Goal: Entertainment & Leisure: Consume media (video, audio)

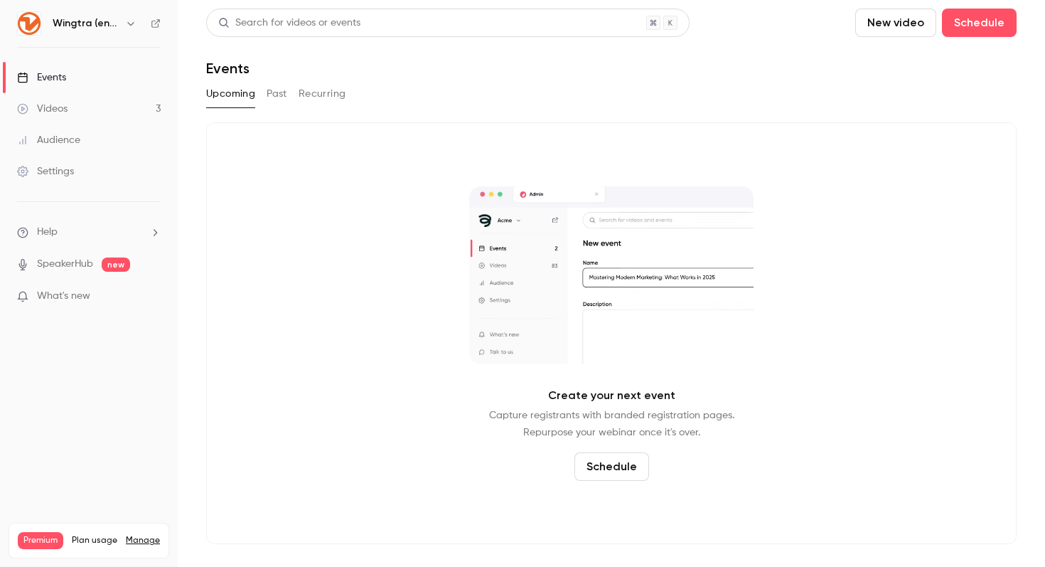
click at [132, 23] on icon "button" at bounding box center [130, 23] width 11 height 11
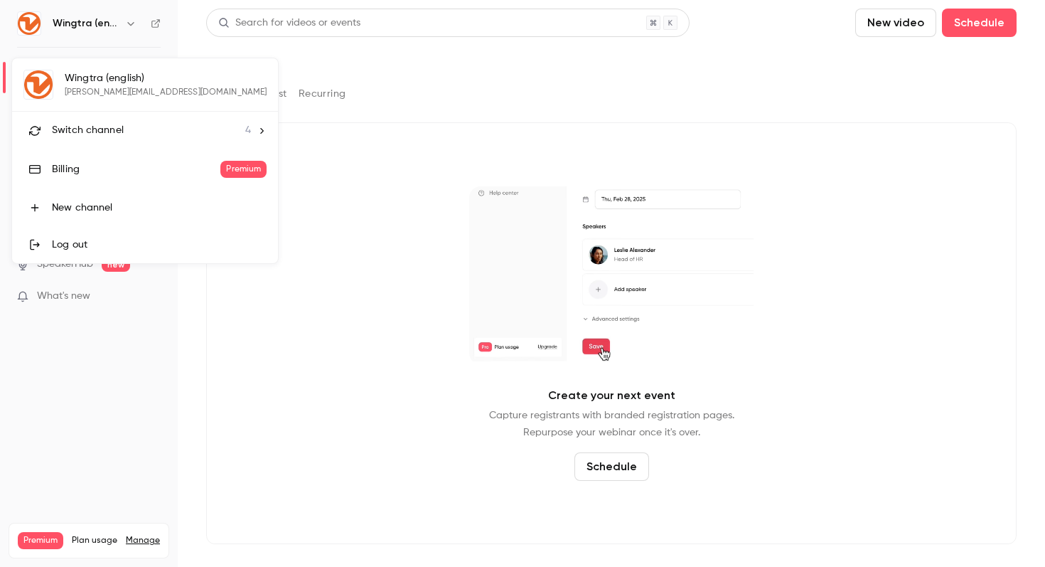
click at [420, 42] on div at bounding box center [522, 283] width 1045 height 567
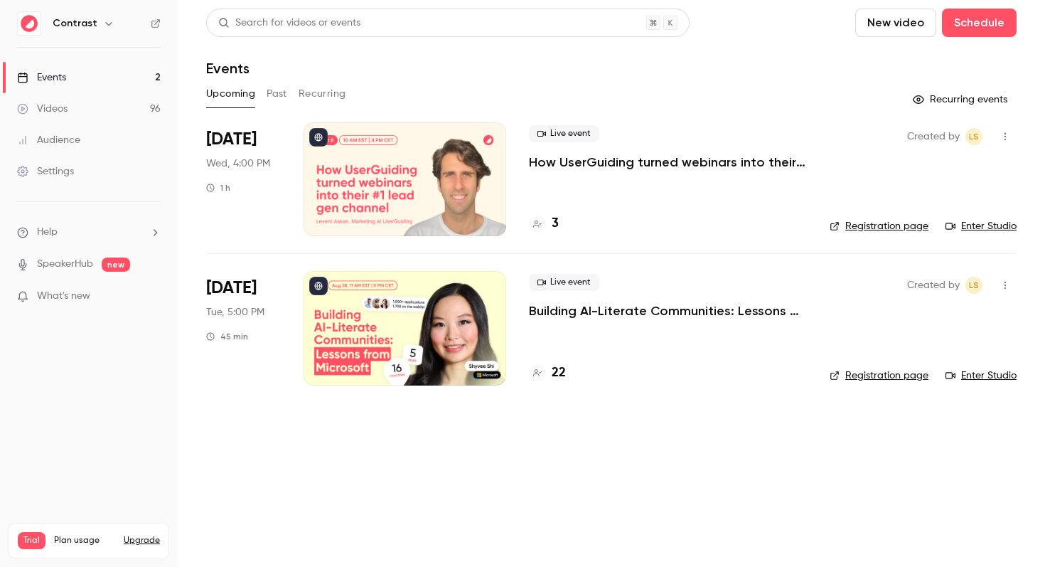
click at [186, 13] on main "Search for videos or events New video Schedule Events Upcoming Past Recurring R…" at bounding box center [612, 283] width 868 height 567
click at [65, 112] on div "Videos" at bounding box center [42, 109] width 50 height 14
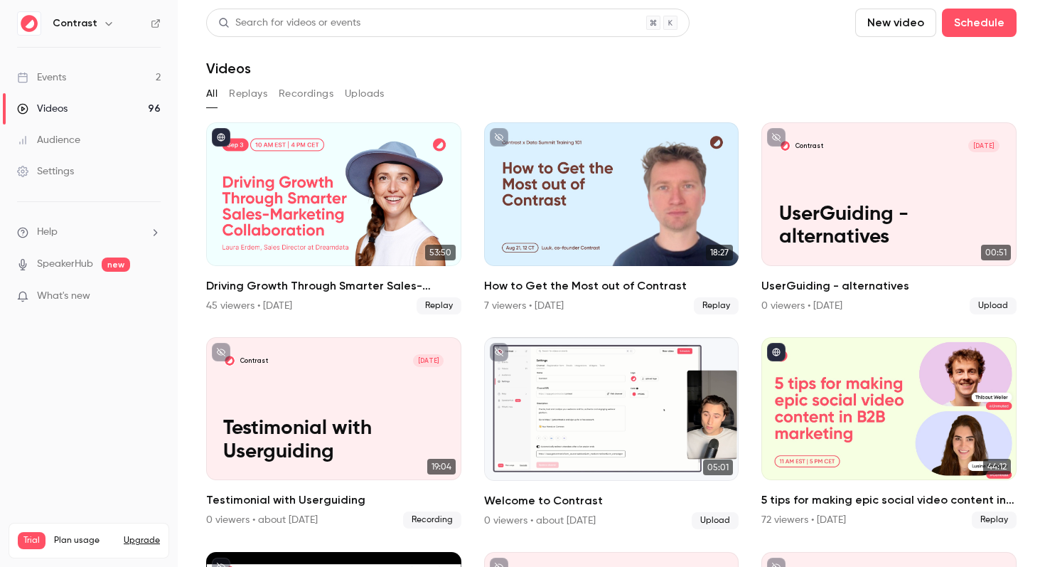
click at [71, 82] on link "Events 2" at bounding box center [89, 77] width 178 height 31
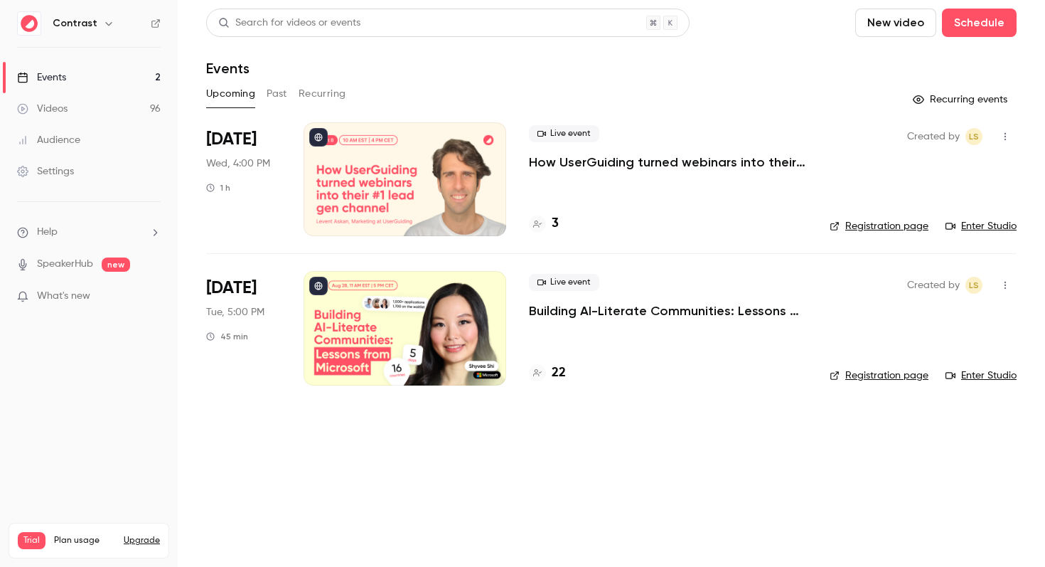
click at [63, 107] on div "Videos" at bounding box center [42, 109] width 50 height 14
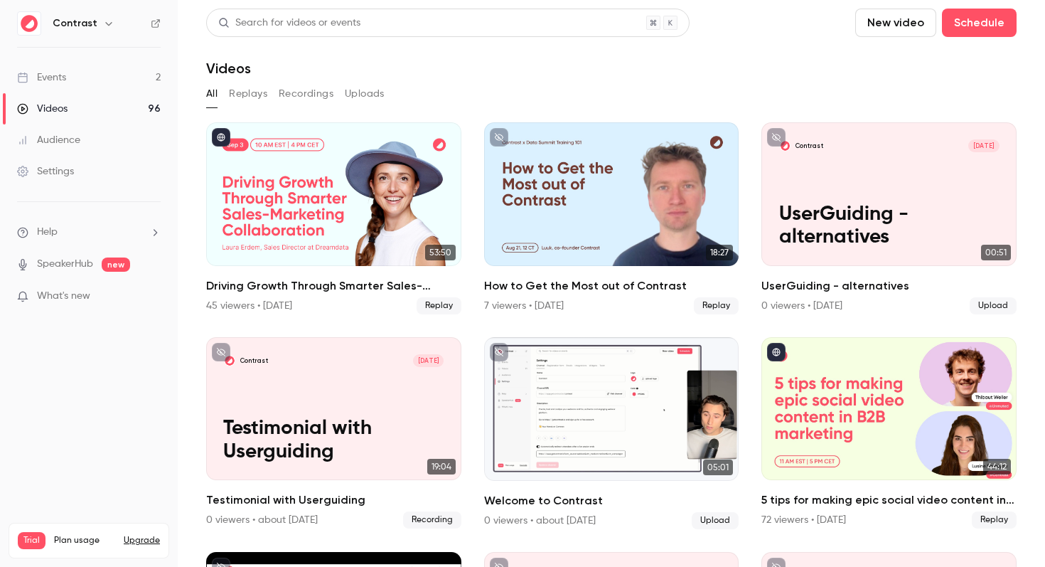
click at [63, 79] on div "Events" at bounding box center [41, 77] width 49 height 14
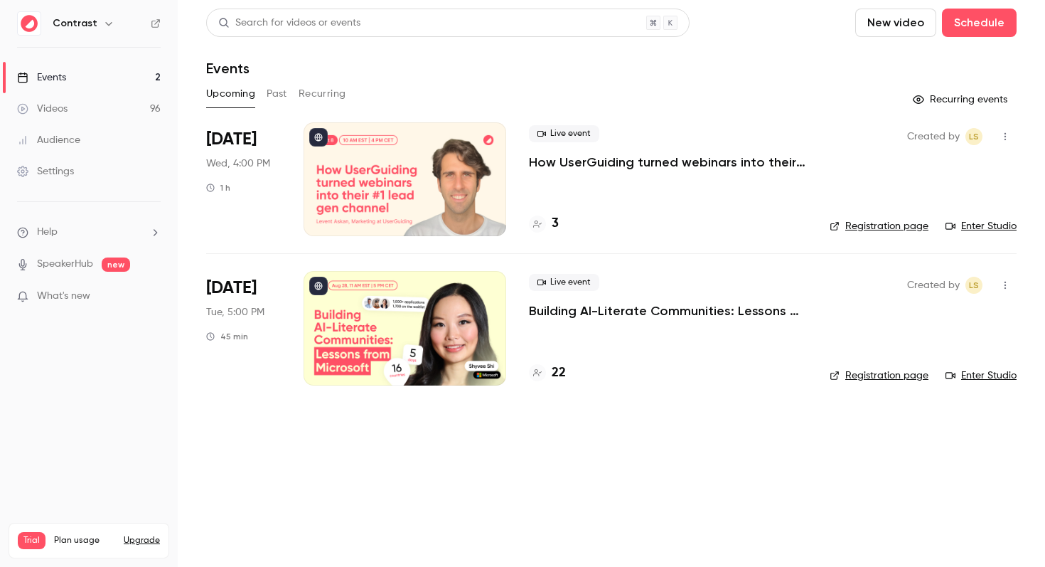
click at [59, 107] on div "Videos" at bounding box center [42, 109] width 50 height 14
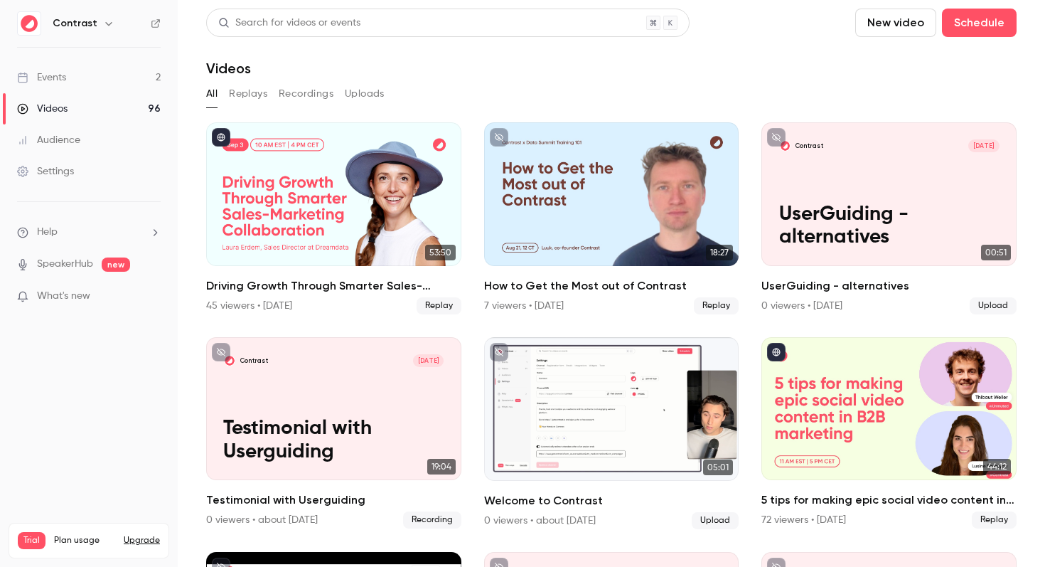
click at [69, 78] on link "Events 2" at bounding box center [89, 77] width 178 height 31
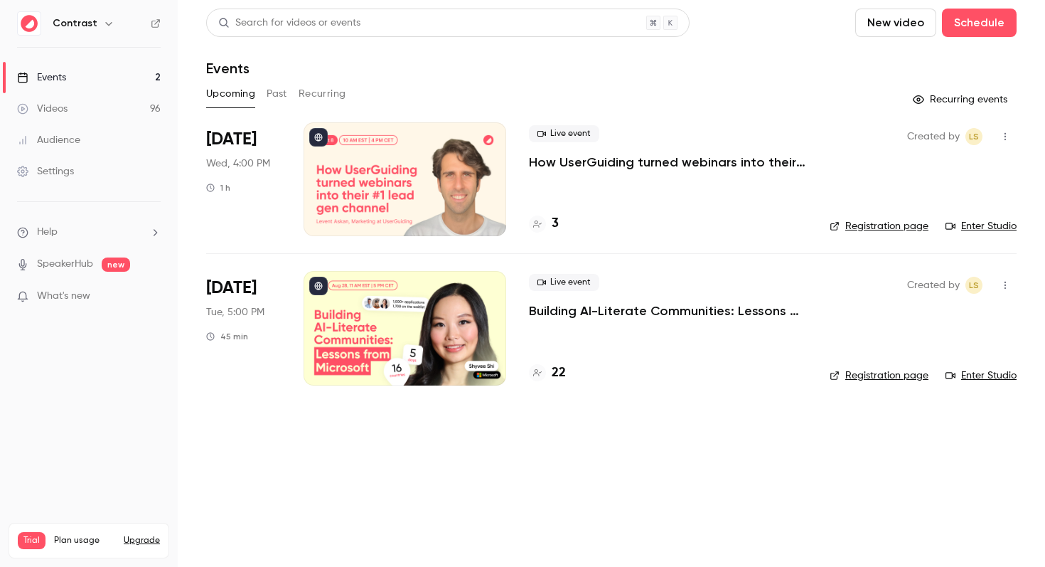
click at [67, 107] on div "Videos" at bounding box center [42, 109] width 50 height 14
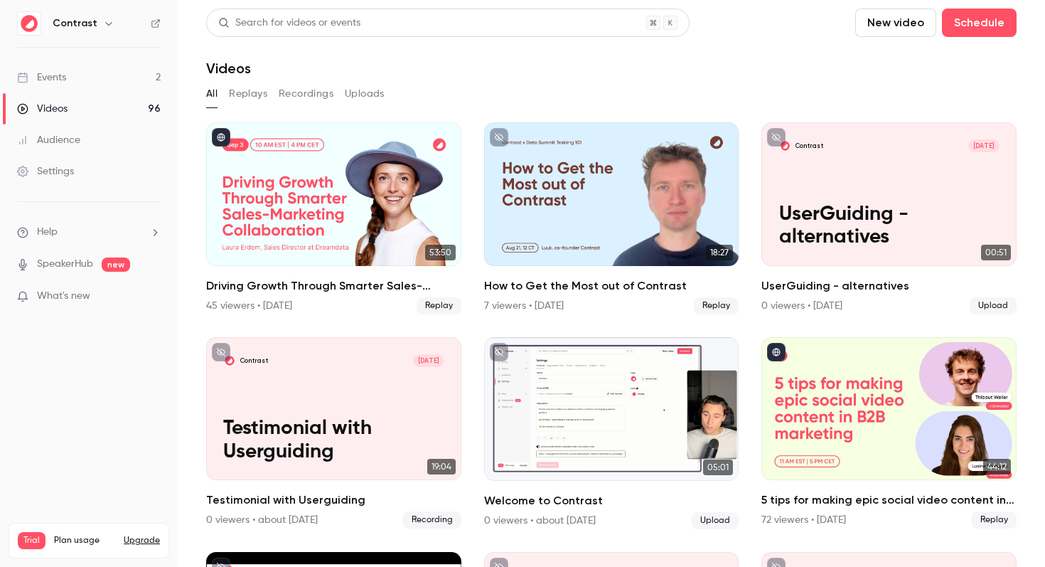
click at [64, 81] on div "Events" at bounding box center [41, 77] width 49 height 14
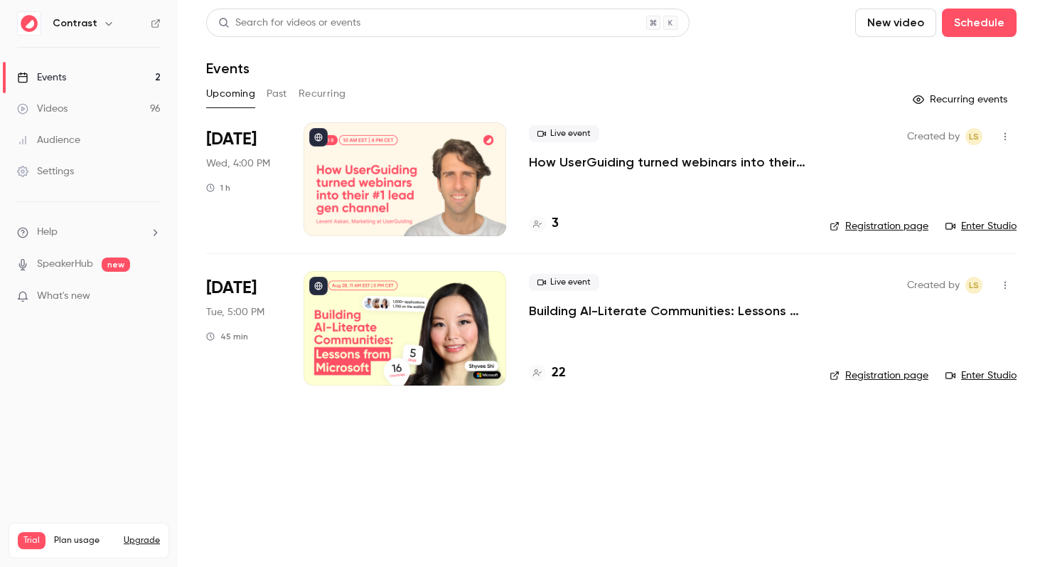
click at [75, 133] on div "Audience" at bounding box center [48, 140] width 63 height 14
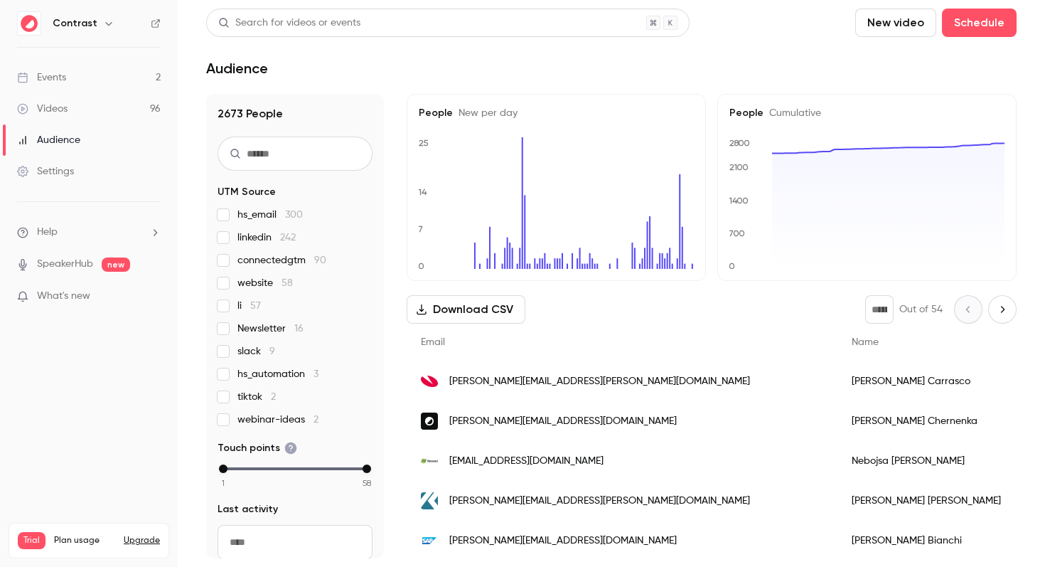
click at [74, 101] on link "Videos 96" at bounding box center [89, 108] width 178 height 31
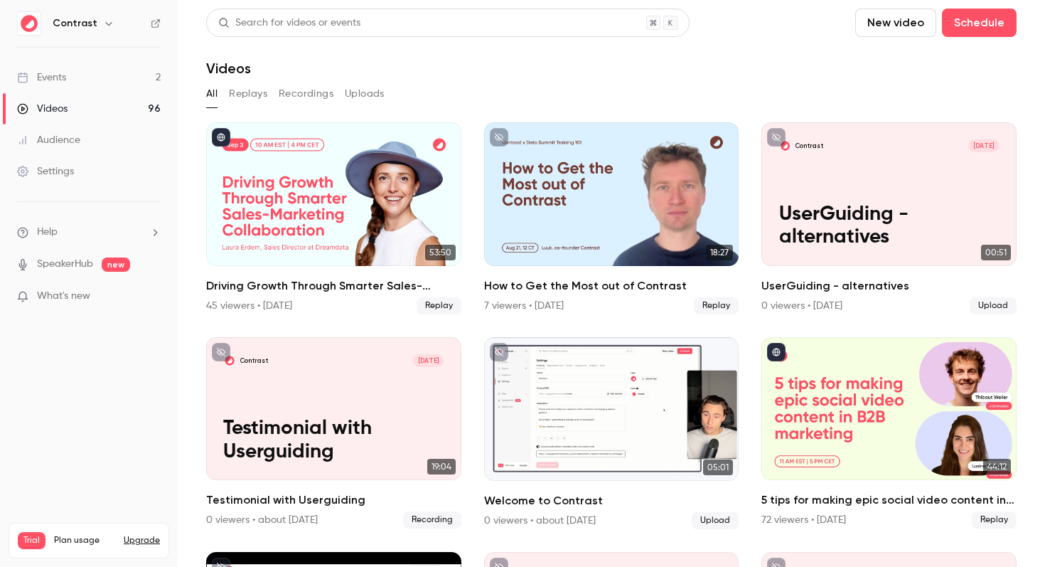
click at [84, 78] on link "Events 2" at bounding box center [89, 77] width 178 height 31
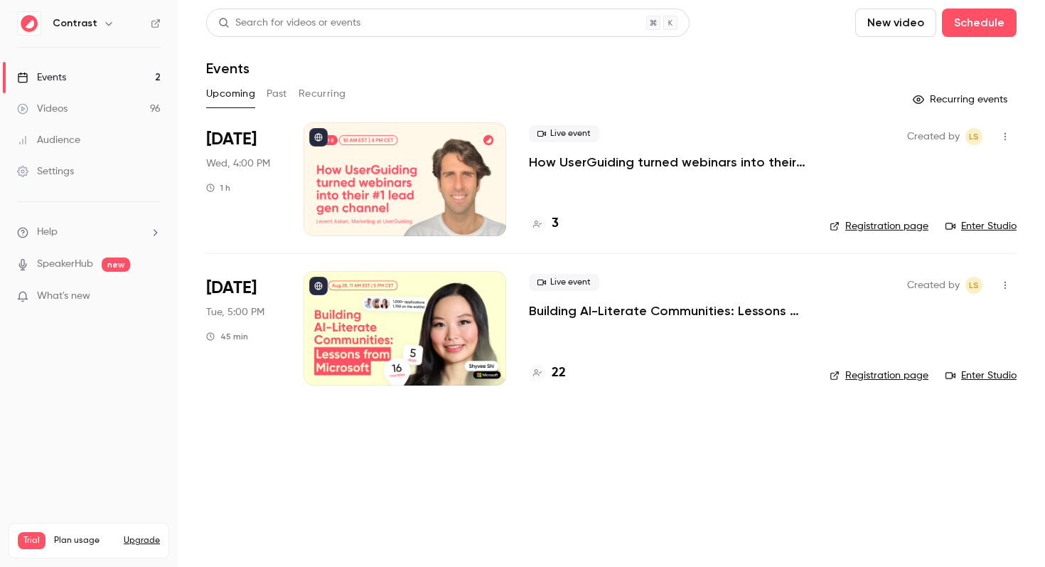
click at [66, 174] on div "Settings" at bounding box center [45, 171] width 57 height 14
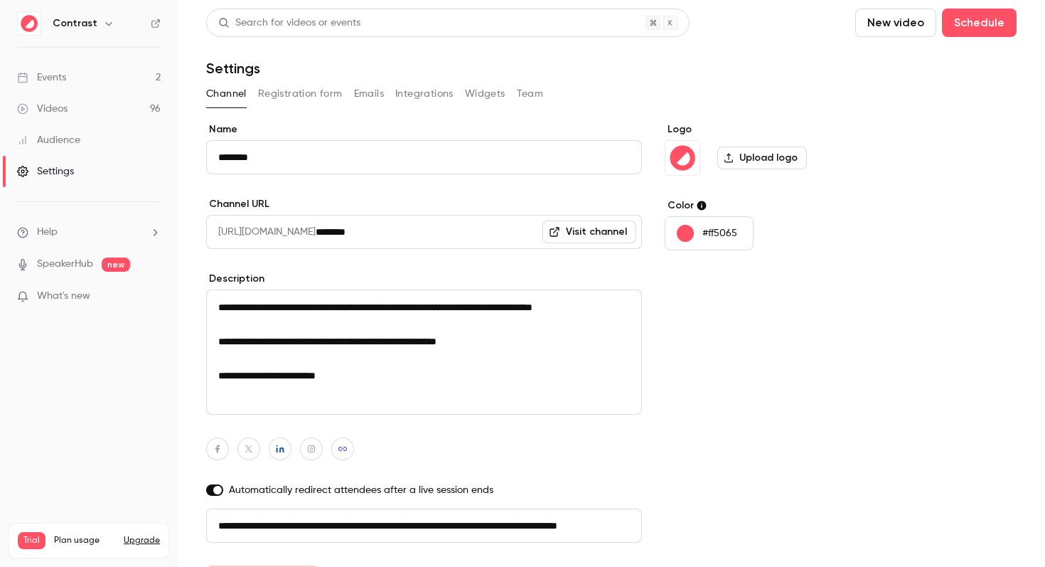
click at [311, 97] on button "Registration form" at bounding box center [300, 93] width 85 height 23
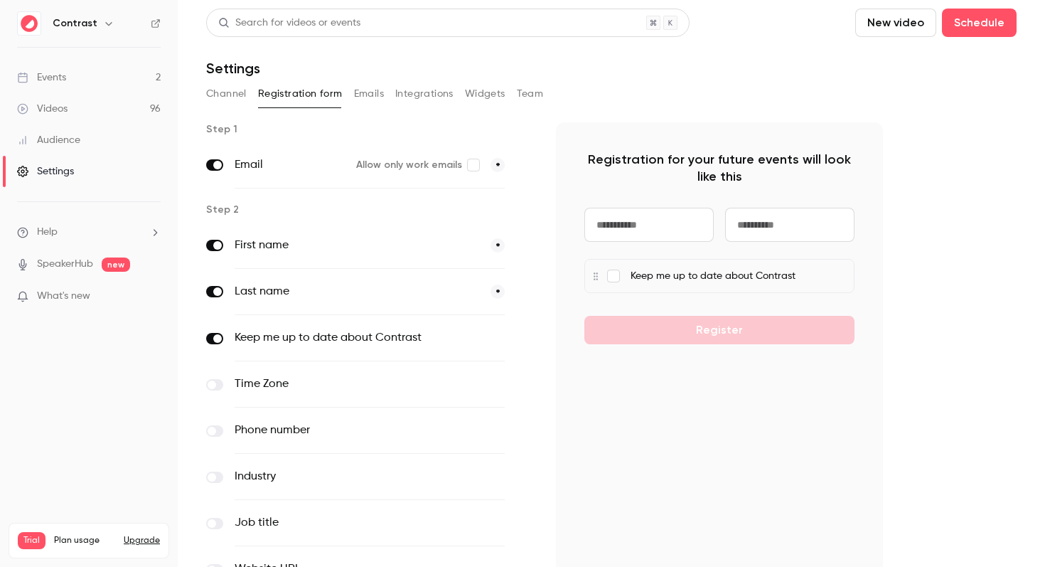
click at [371, 97] on button "Emails" at bounding box center [369, 93] width 30 height 23
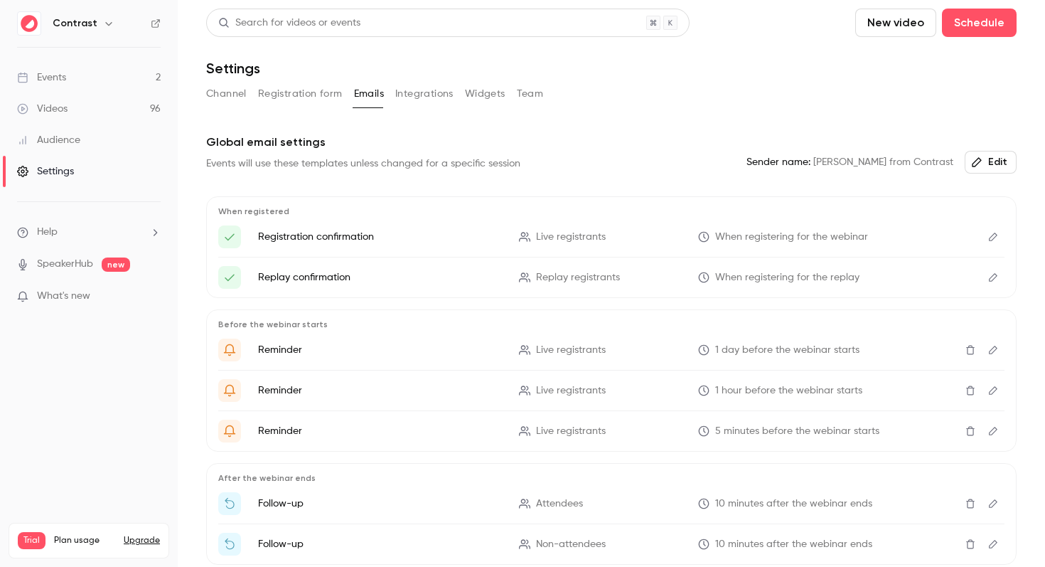
click at [432, 92] on button "Integrations" at bounding box center [424, 93] width 58 height 23
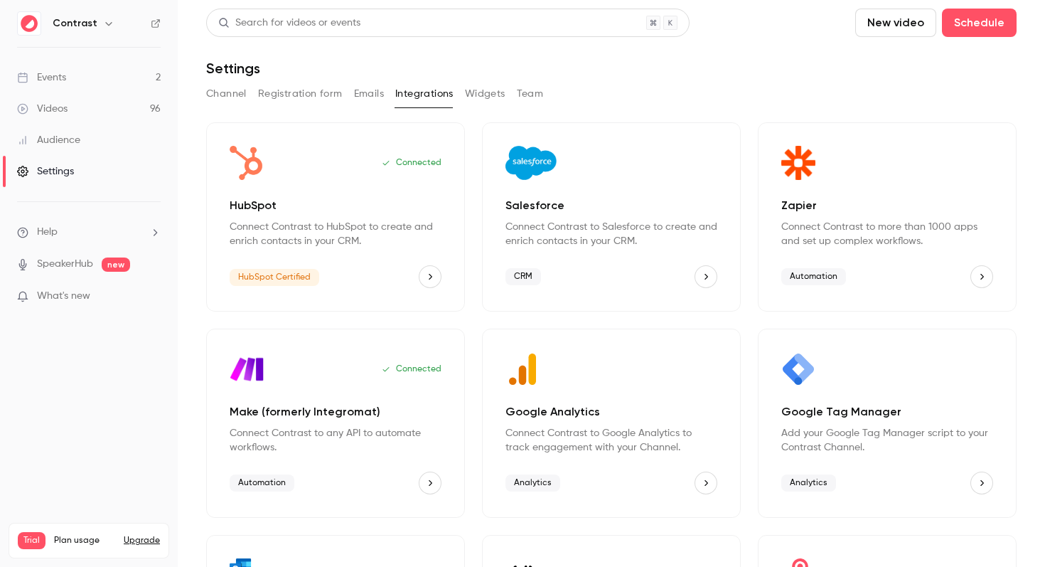
click at [494, 91] on button "Widgets" at bounding box center [485, 93] width 41 height 23
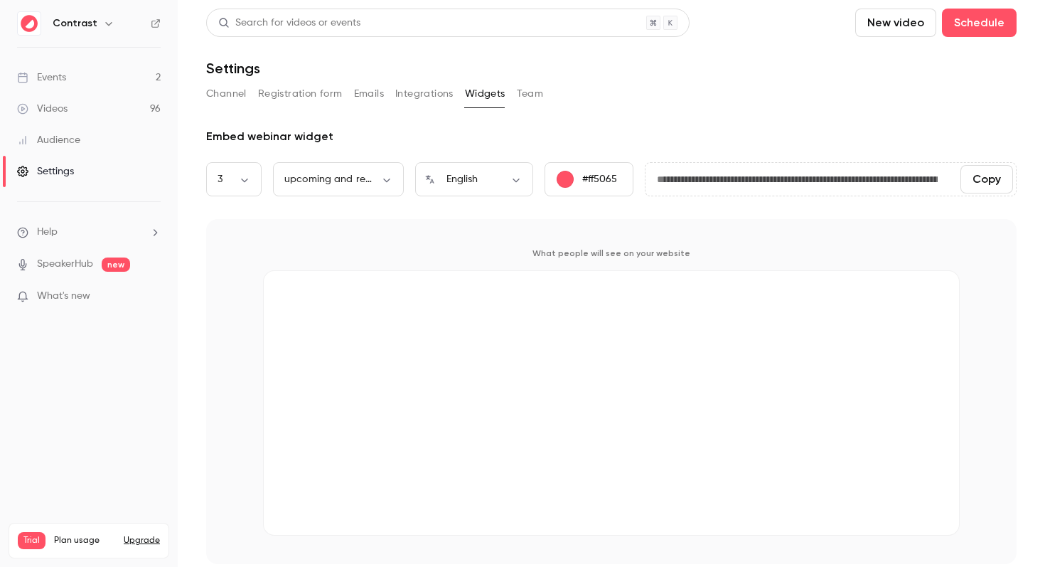
click at [535, 95] on button "Team" at bounding box center [530, 93] width 27 height 23
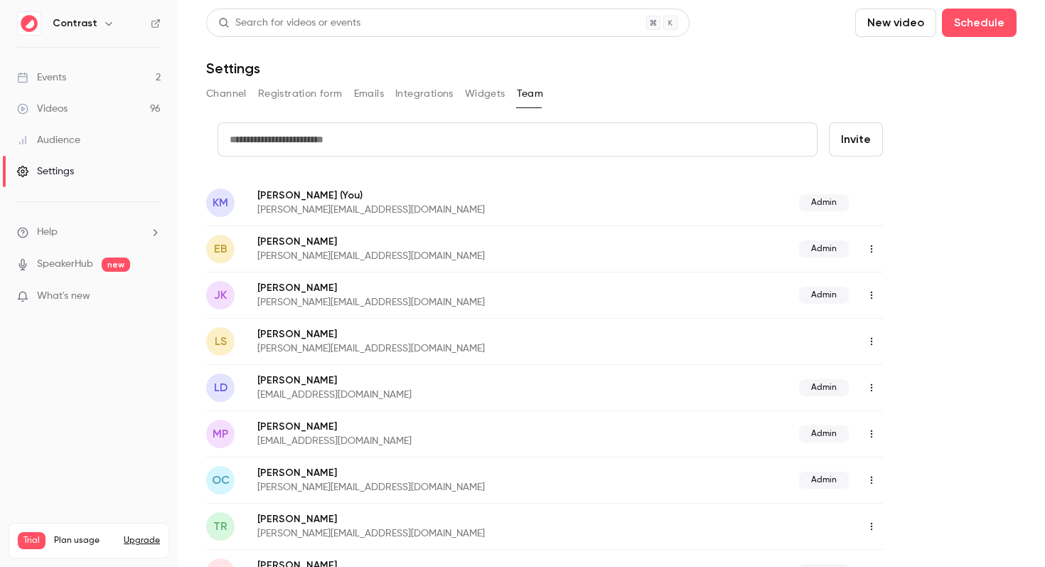
click at [206, 104] on button "Channel" at bounding box center [226, 93] width 41 height 23
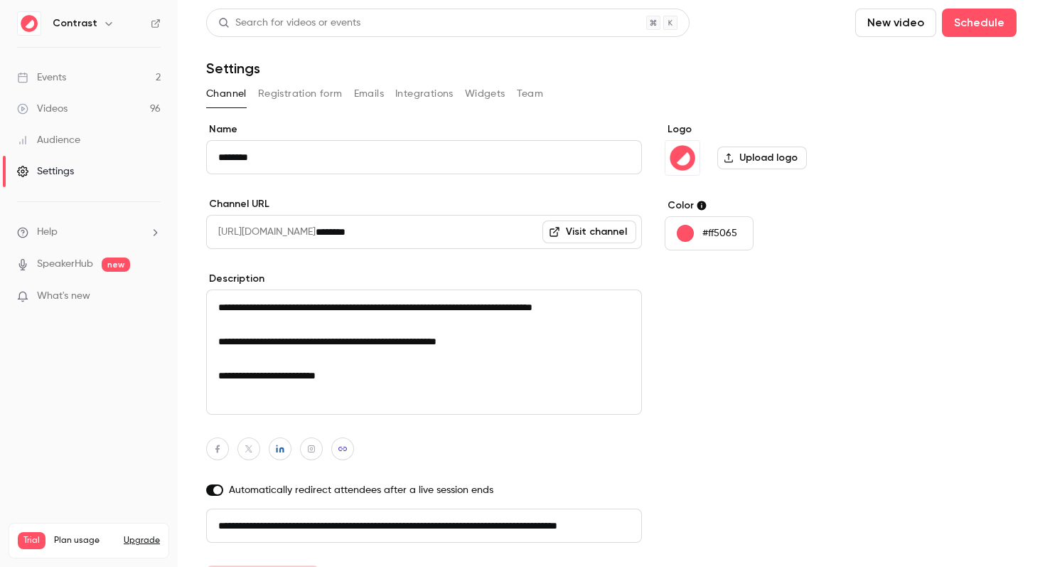
scroll to position [0, 80]
click at [94, 83] on link "Events 2" at bounding box center [89, 77] width 178 height 31
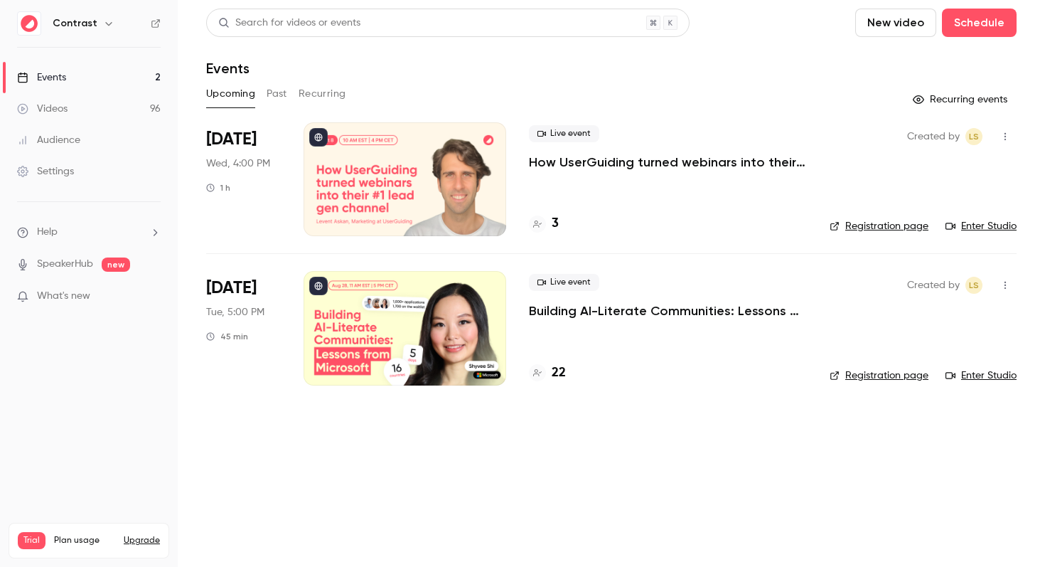
click at [762, 28] on div "Search for videos or events New video Schedule" at bounding box center [611, 23] width 811 height 28
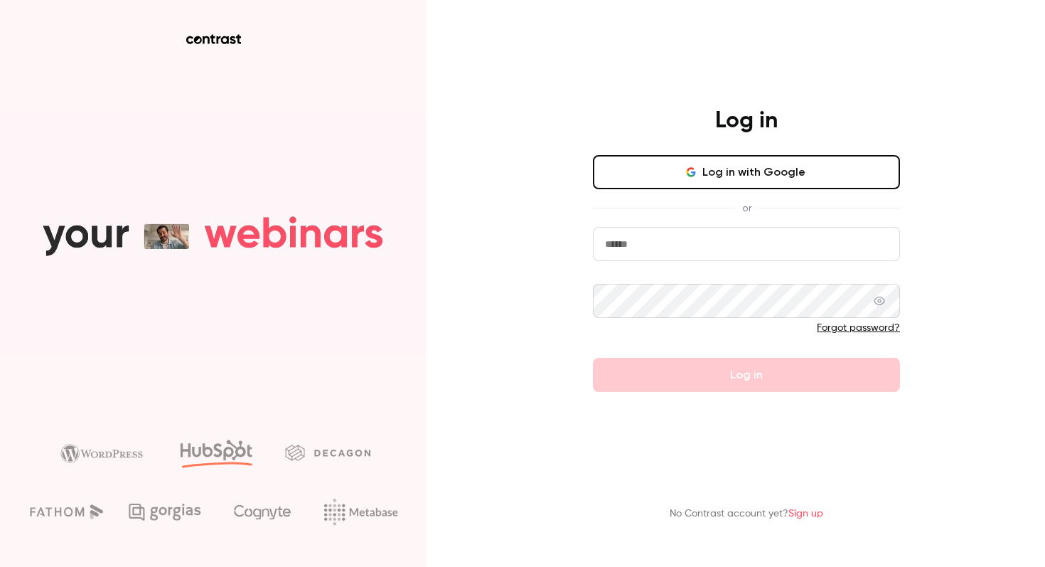
click at [654, 242] on input "email" at bounding box center [746, 244] width 307 height 34
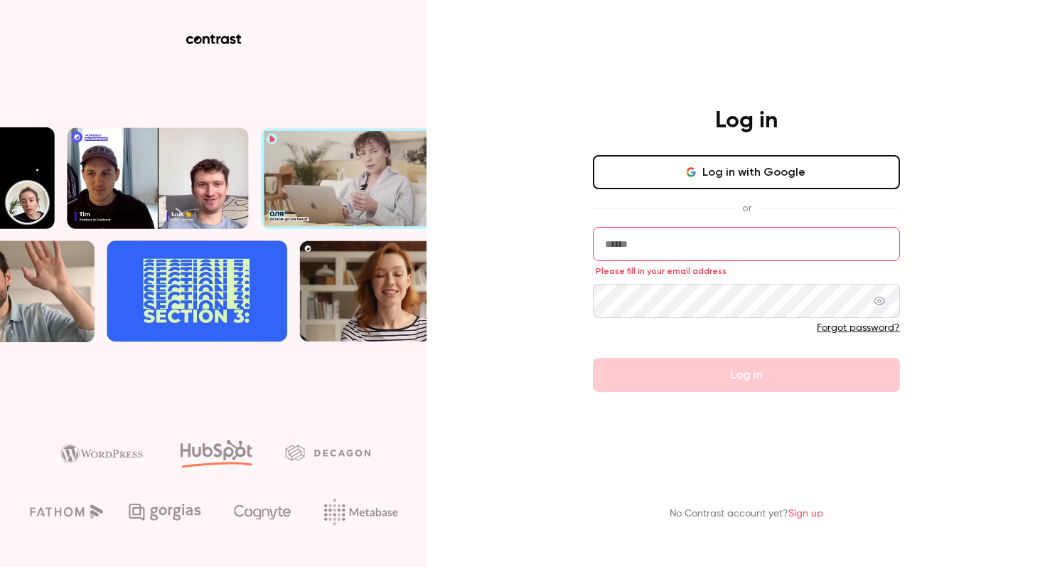
click at [661, 176] on button "Log in with Google" at bounding box center [746, 172] width 307 height 34
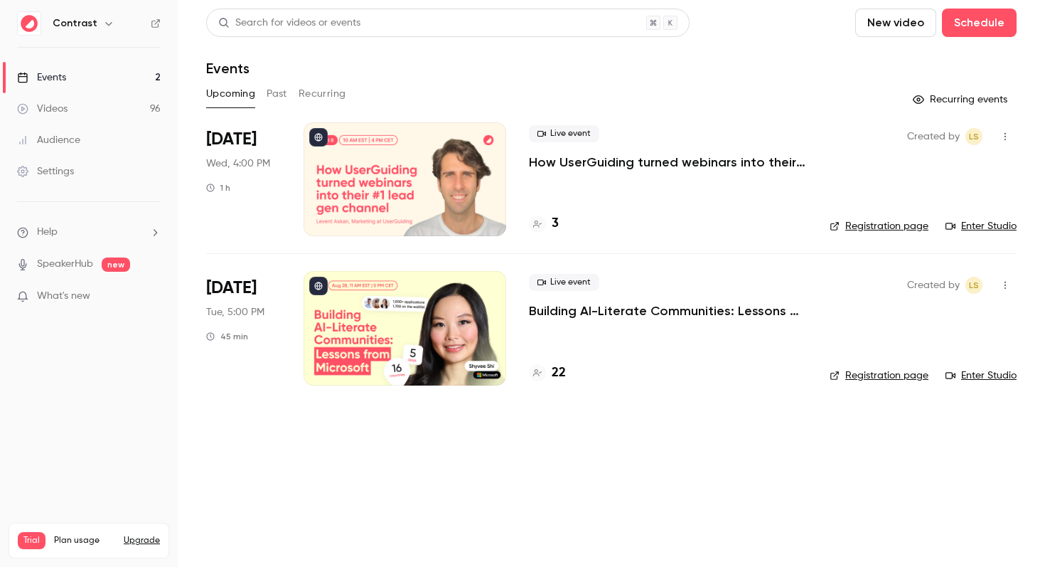
click at [65, 112] on div "Videos" at bounding box center [42, 109] width 50 height 14
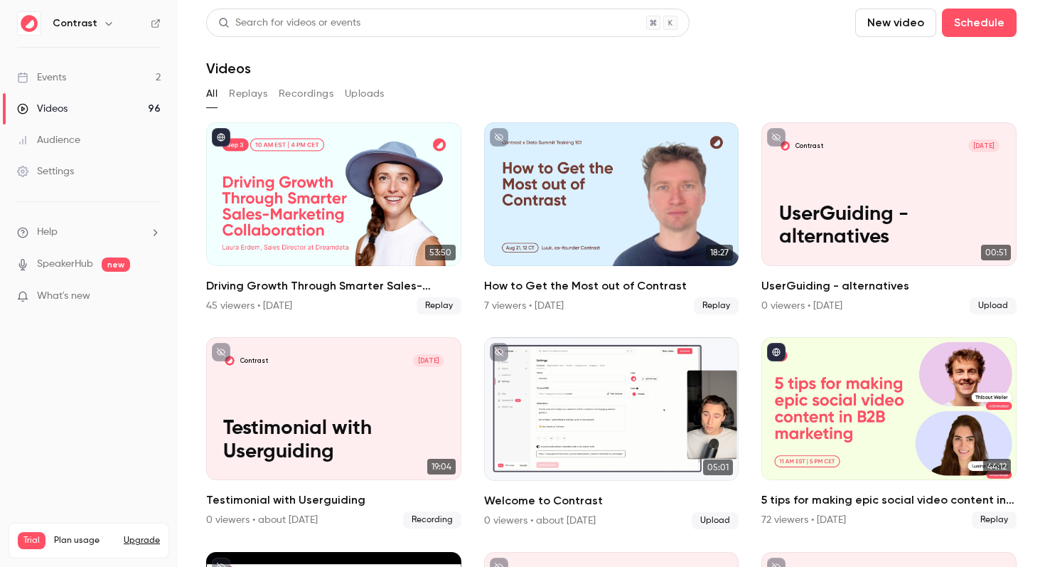
click at [67, 82] on link "Events 2" at bounding box center [89, 77] width 178 height 31
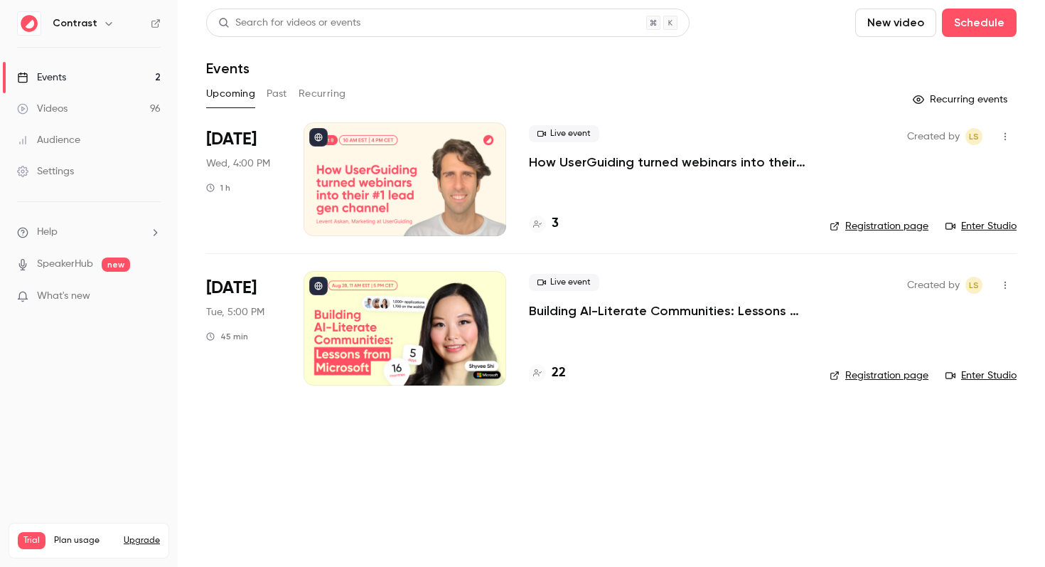
click at [68, 106] on link "Videos 96" at bounding box center [89, 108] width 178 height 31
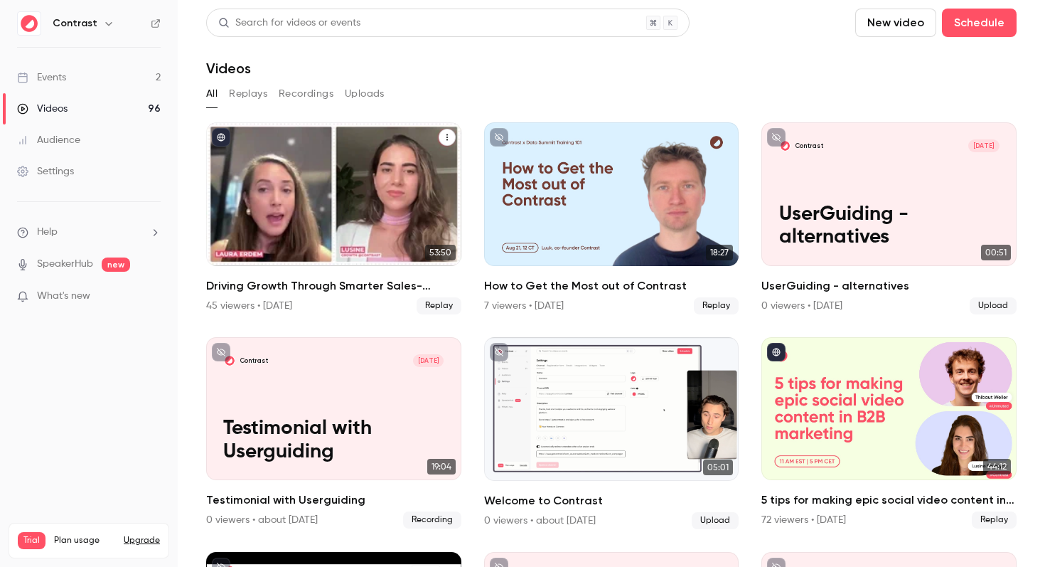
click at [282, 280] on h2 "Driving Growth Through Smarter Sales-Marketing Collaboration" at bounding box center [333, 285] width 255 height 17
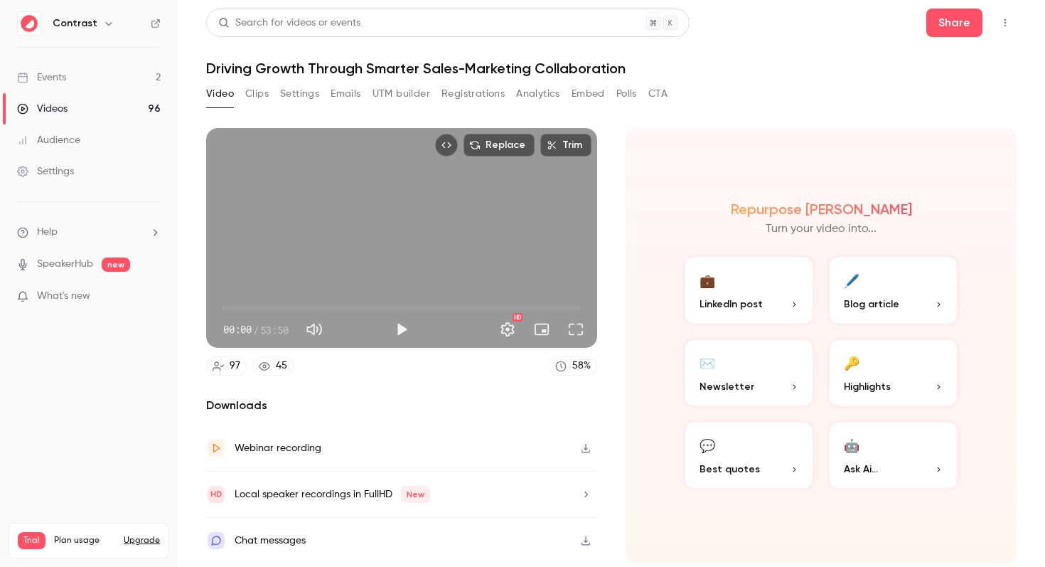
click at [78, 75] on link "Events 2" at bounding box center [89, 77] width 178 height 31
